Goal: Information Seeking & Learning: Learn about a topic

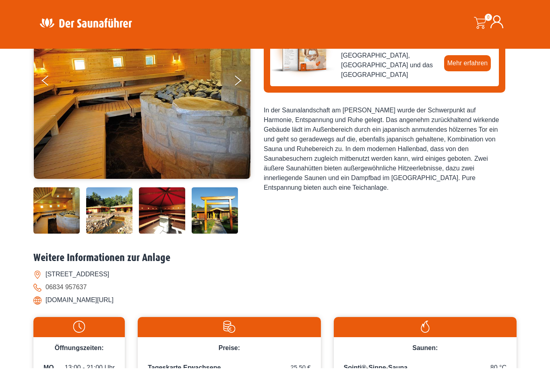
scroll to position [133, 0]
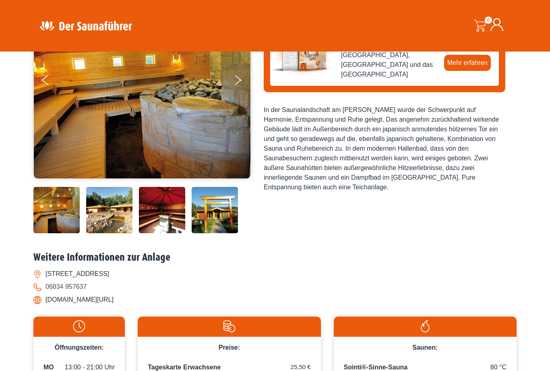
click at [54, 233] on img at bounding box center [56, 210] width 46 height 46
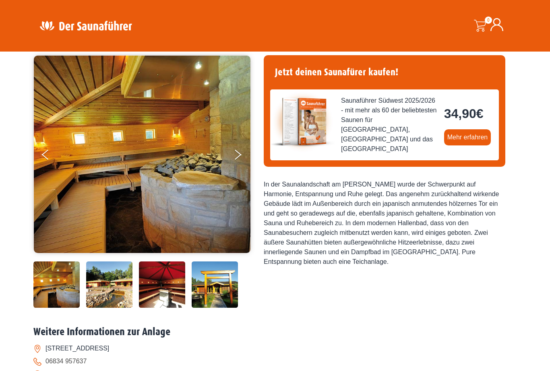
scroll to position [58, 0]
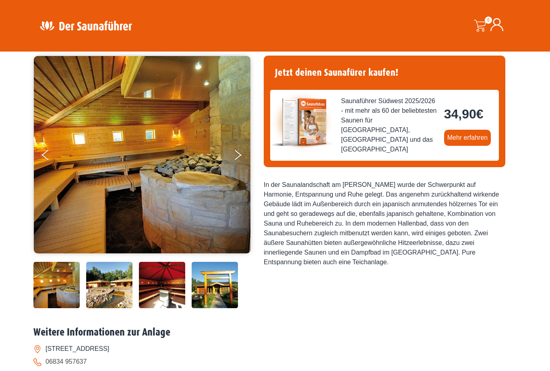
click at [236, 153] on button "Next" at bounding box center [243, 156] width 20 height 20
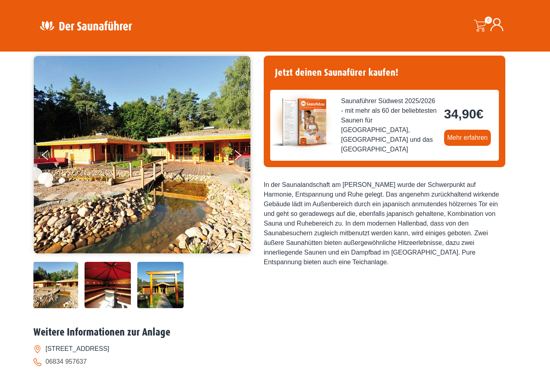
click at [233, 155] on button "Next" at bounding box center [243, 156] width 20 height 20
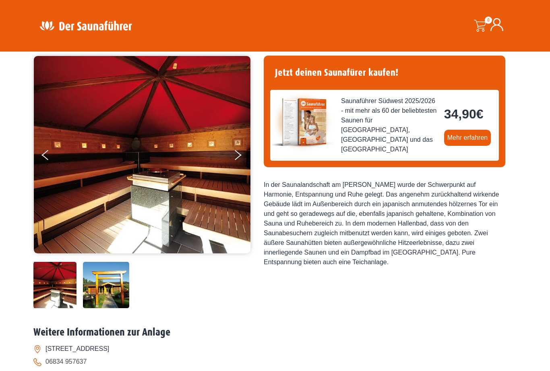
click at [235, 148] on button "Next" at bounding box center [243, 156] width 20 height 20
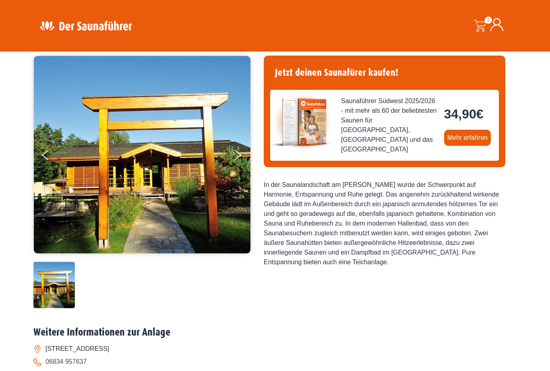
click at [235, 157] on button "Next" at bounding box center [243, 156] width 20 height 20
click at [235, 152] on button "Next" at bounding box center [243, 156] width 20 height 20
click at [235, 155] on button "Next" at bounding box center [243, 156] width 20 height 20
click at [48, 160] on button "Previous" at bounding box center [52, 156] width 20 height 20
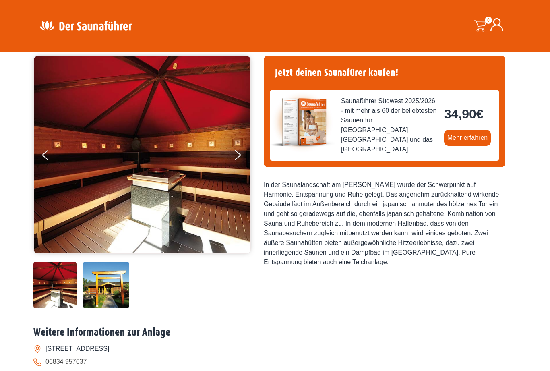
click at [45, 162] on button "Previous" at bounding box center [52, 156] width 20 height 20
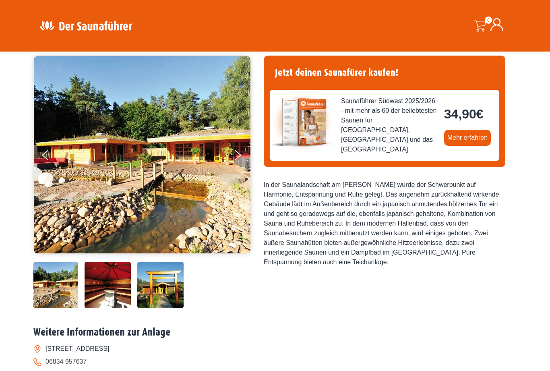
click at [232, 161] on img at bounding box center [142, 154] width 216 height 197
click at [243, 152] on button "Next" at bounding box center [243, 156] width 20 height 20
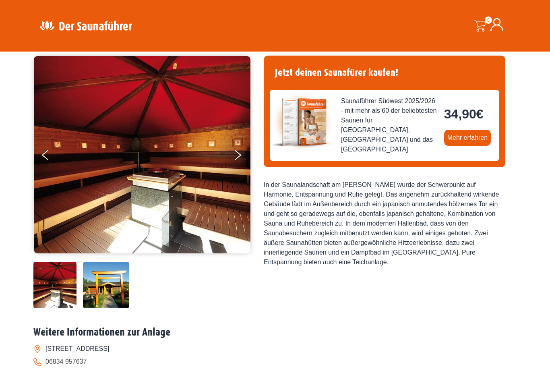
click at [56, 154] on button "Previous" at bounding box center [52, 156] width 20 height 20
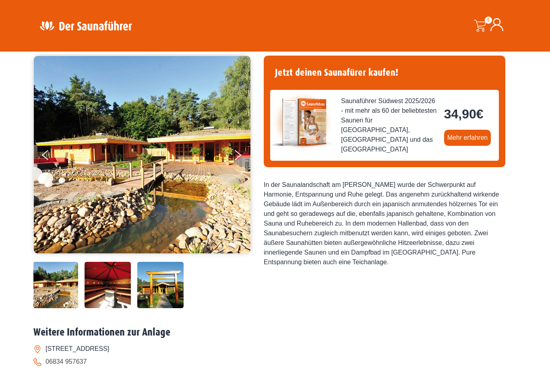
click at [51, 161] on button "Previous" at bounding box center [52, 156] width 20 height 20
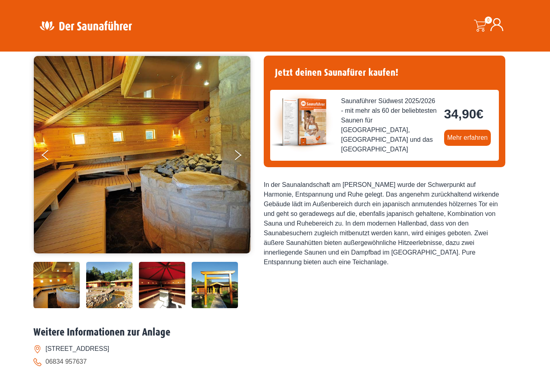
click at [51, 158] on button "Previous" at bounding box center [52, 156] width 20 height 20
click at [238, 159] on button "Next" at bounding box center [243, 156] width 20 height 20
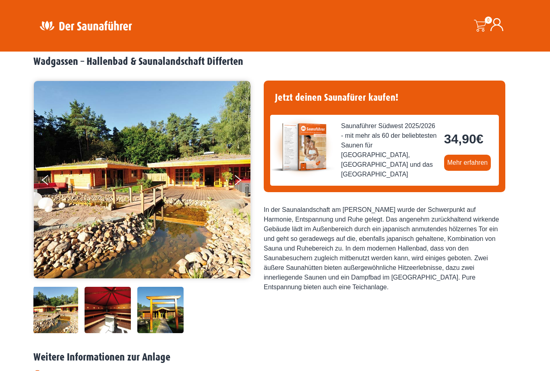
scroll to position [0, 0]
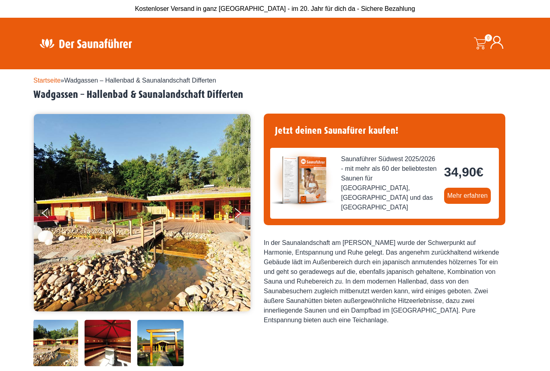
click at [236, 212] on button "Next" at bounding box center [243, 214] width 20 height 20
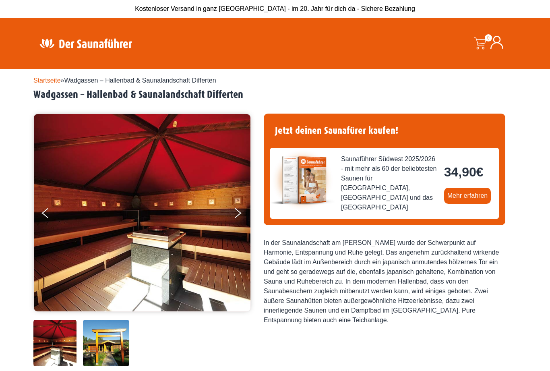
click at [233, 214] on button "Next" at bounding box center [243, 214] width 20 height 20
